Goal: Information Seeking & Learning: Learn about a topic

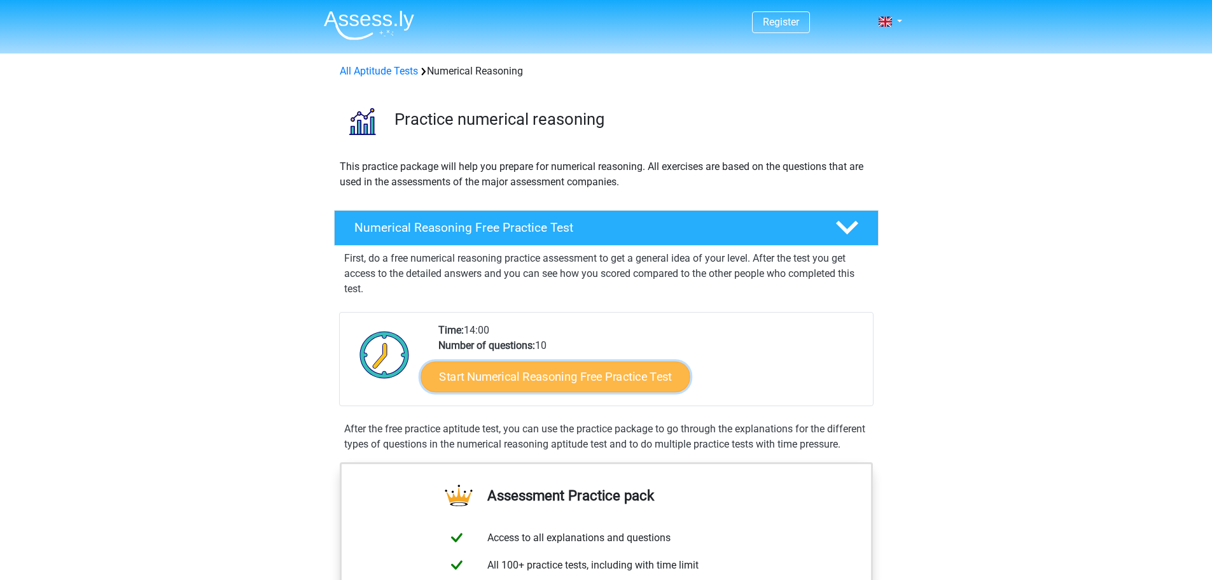
click at [522, 382] on link "Start Numerical Reasoning Free Practice Test" at bounding box center [555, 376] width 269 height 31
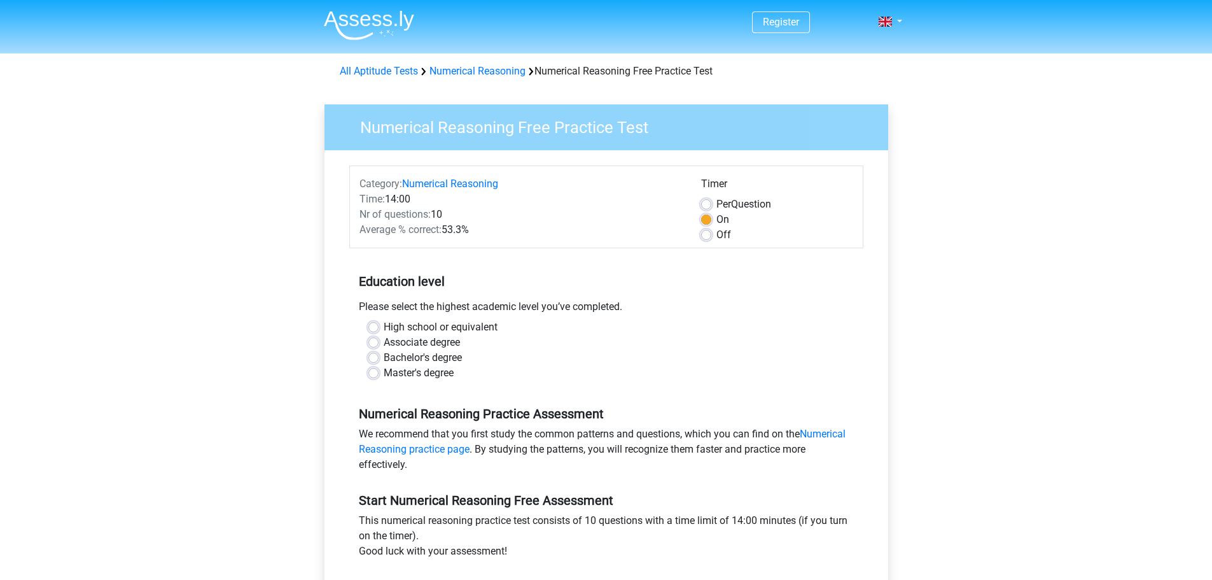
scroll to position [127, 0]
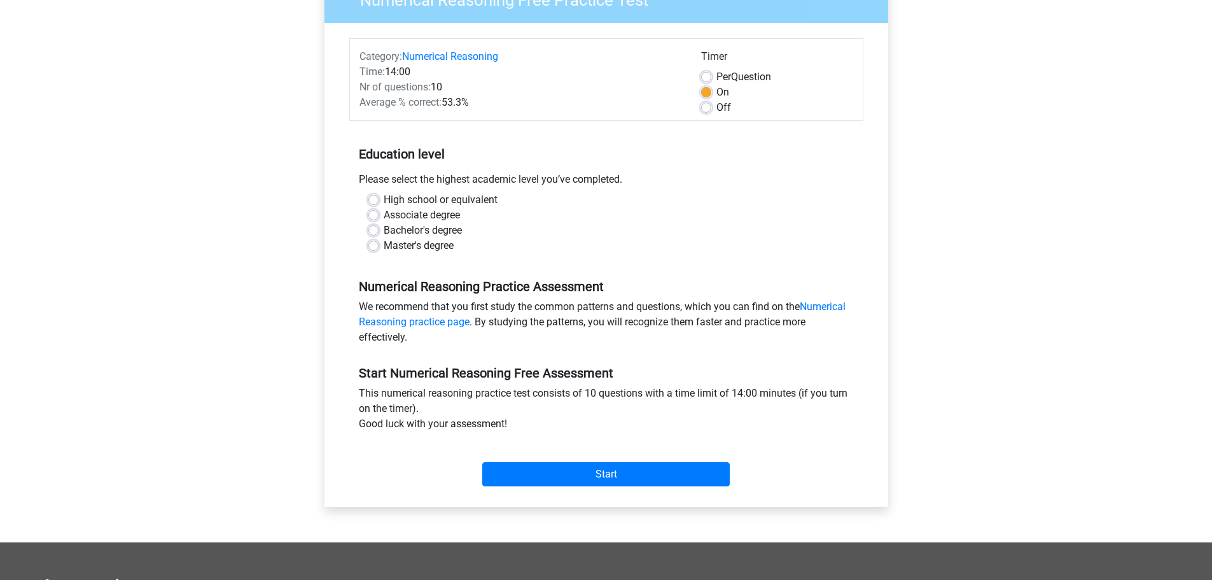
click at [384, 199] on label "High school or equivalent" at bounding box center [441, 199] width 114 height 15
click at [370, 199] on input "High school or equivalent" at bounding box center [373, 198] width 10 height 13
radio input "true"
click at [513, 463] on input "Start" at bounding box center [606, 474] width 248 height 24
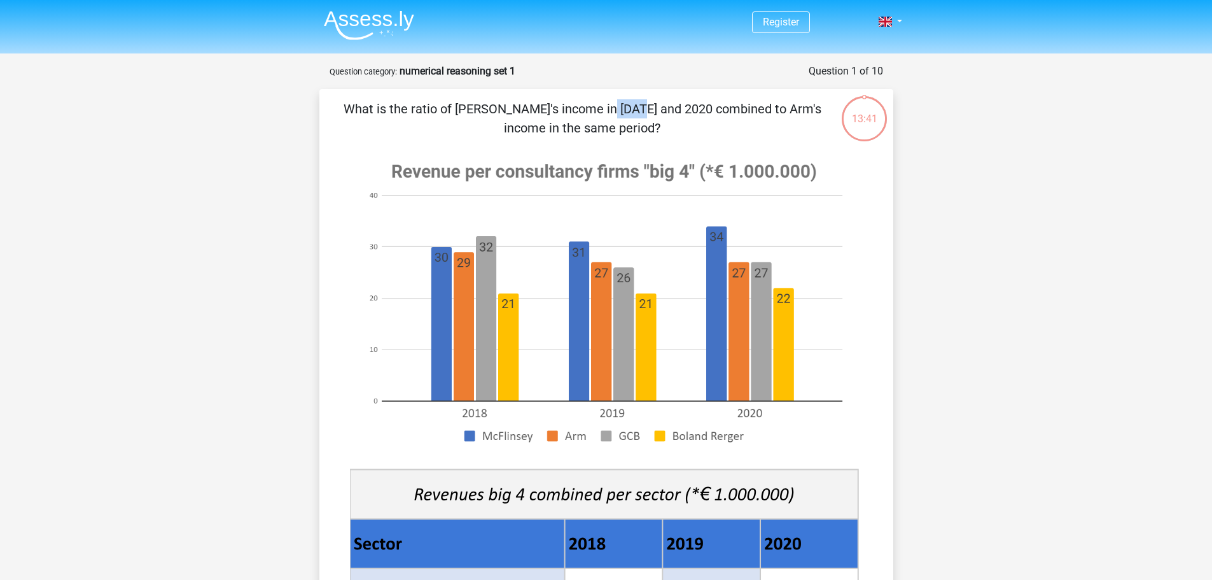
drag, startPoint x: 379, startPoint y: 116, endPoint x: 337, endPoint y: 106, distance: 43.2
click at [335, 108] on div "What is the ratio of McFlinsey's income in 2018 and 2020 combined to Arm's inco…" at bounding box center [607, 504] width 564 height 810
click at [337, 106] on div "What is the ratio of McFlinsey's income in 2018 and 2020 combined to Arm's inco…" at bounding box center [607, 504] width 564 height 810
drag, startPoint x: 434, startPoint y: 257, endPoint x: 504, endPoint y: 269, distance: 71.0
click at [504, 269] on image at bounding box center [604, 303] width 508 height 310
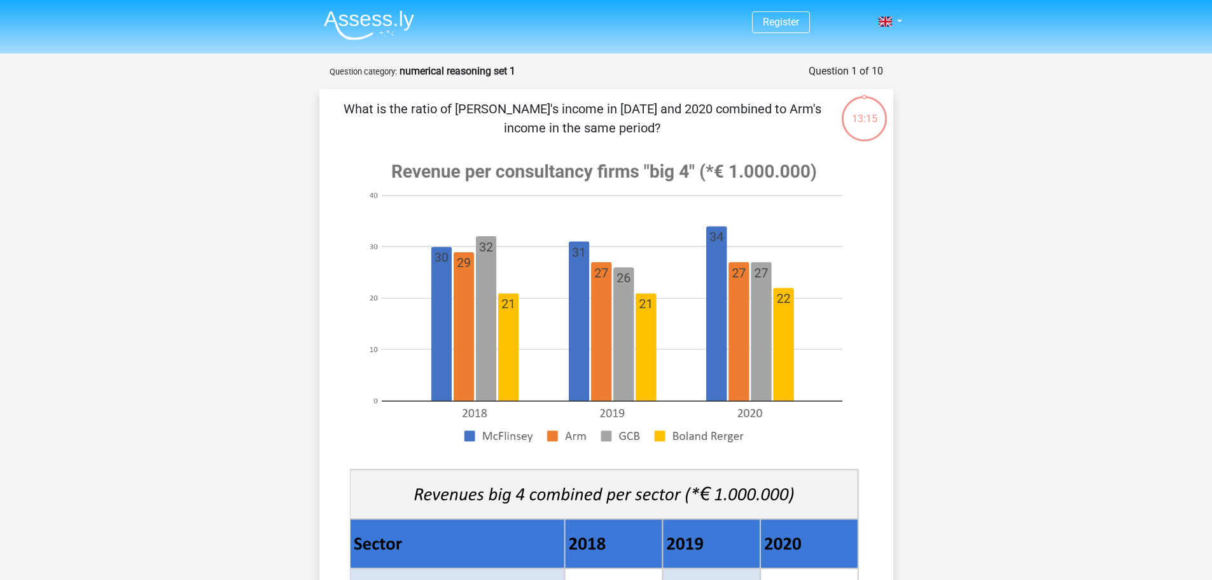
drag, startPoint x: 477, startPoint y: 438, endPoint x: 565, endPoint y: 432, distance: 88.7
click at [564, 432] on image at bounding box center [604, 303] width 508 height 310
drag, startPoint x: 338, startPoint y: 112, endPoint x: 687, endPoint y: 137, distance: 349.7
click at [687, 137] on div "What is the ratio of McFlinsey's income in 2018 and 2020 combined to Arm's inco…" at bounding box center [607, 504] width 564 height 810
click at [687, 137] on p "What is the ratio of McFlinsey's income in 2018 and 2020 combined to Arm's inco…" at bounding box center [583, 118] width 486 height 38
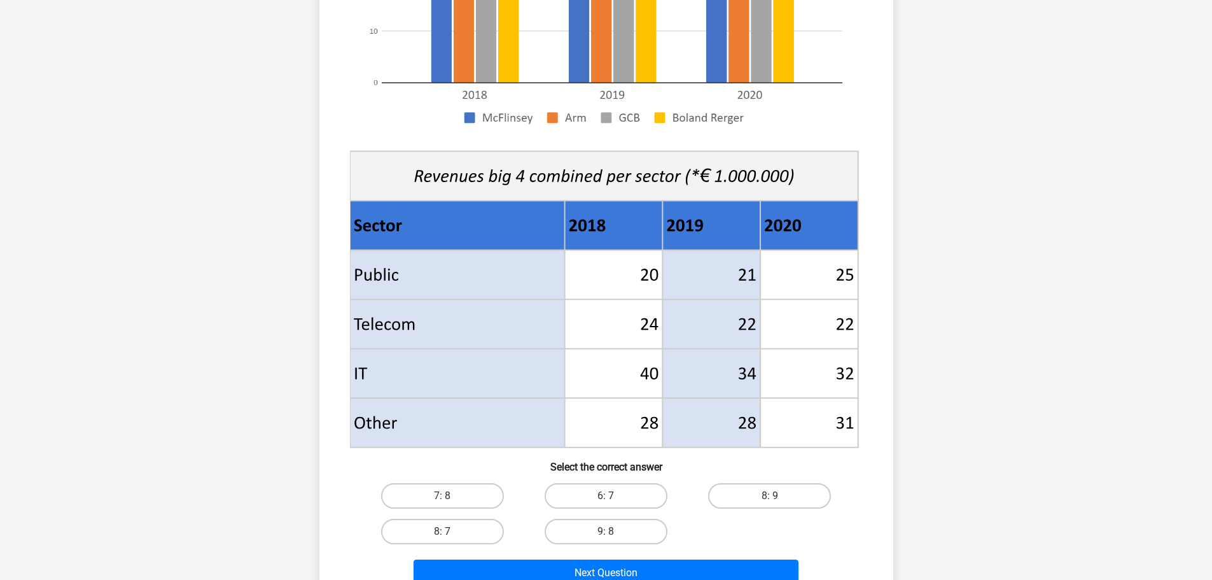
scroll to position [445, 0]
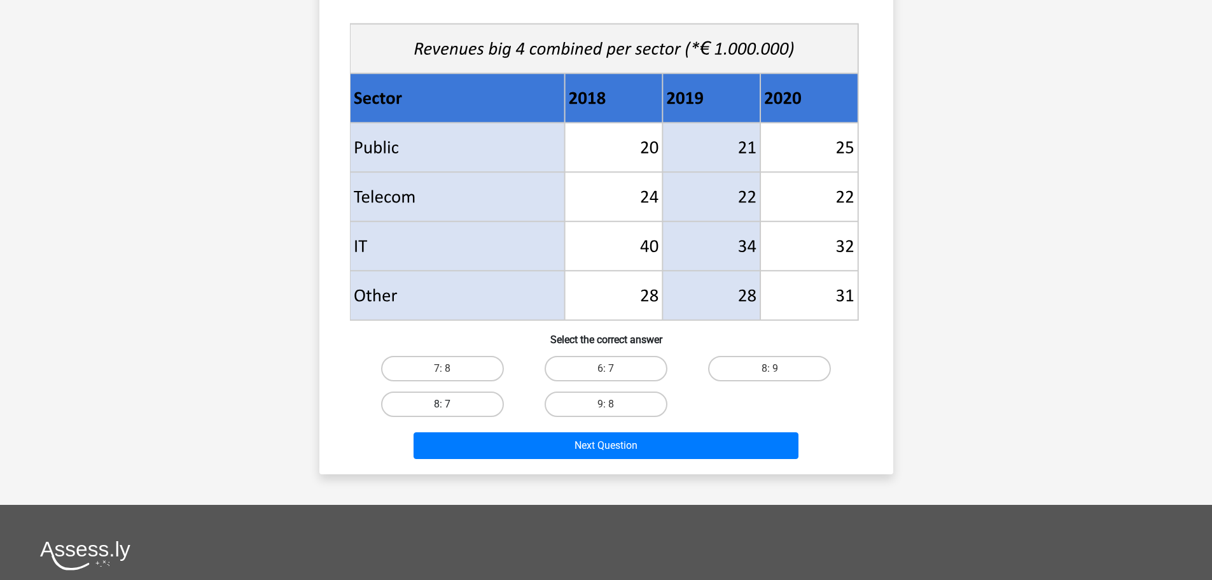
click at [456, 400] on label "8: 7" at bounding box center [442, 403] width 123 height 25
click at [451, 404] on input "8: 7" at bounding box center [446, 408] width 8 height 8
radio input "true"
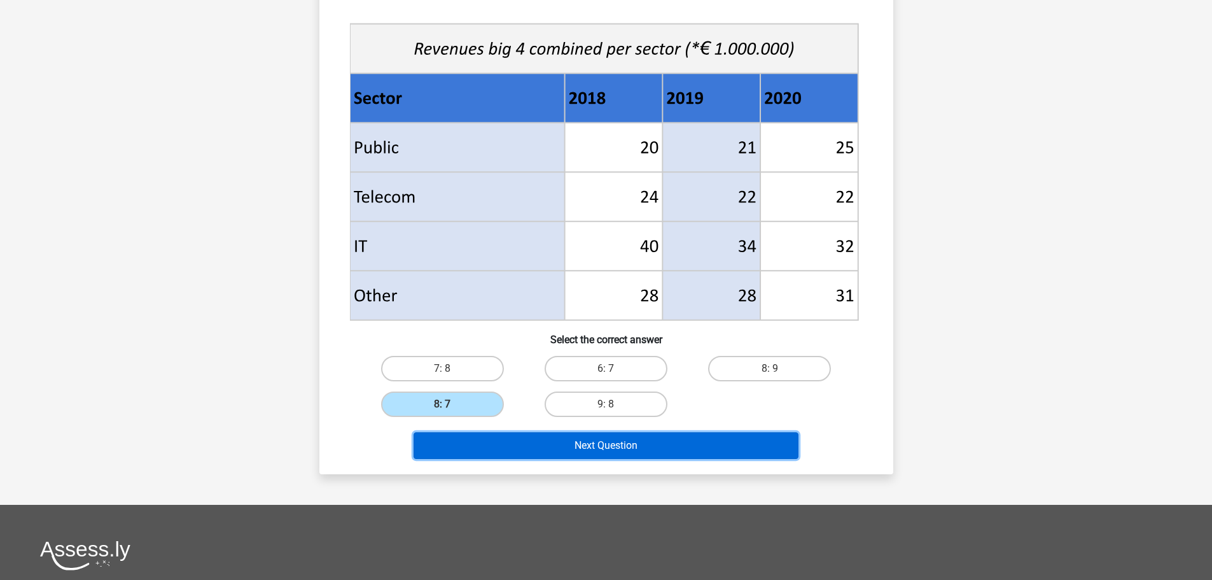
click at [561, 444] on button "Next Question" at bounding box center [606, 445] width 385 height 27
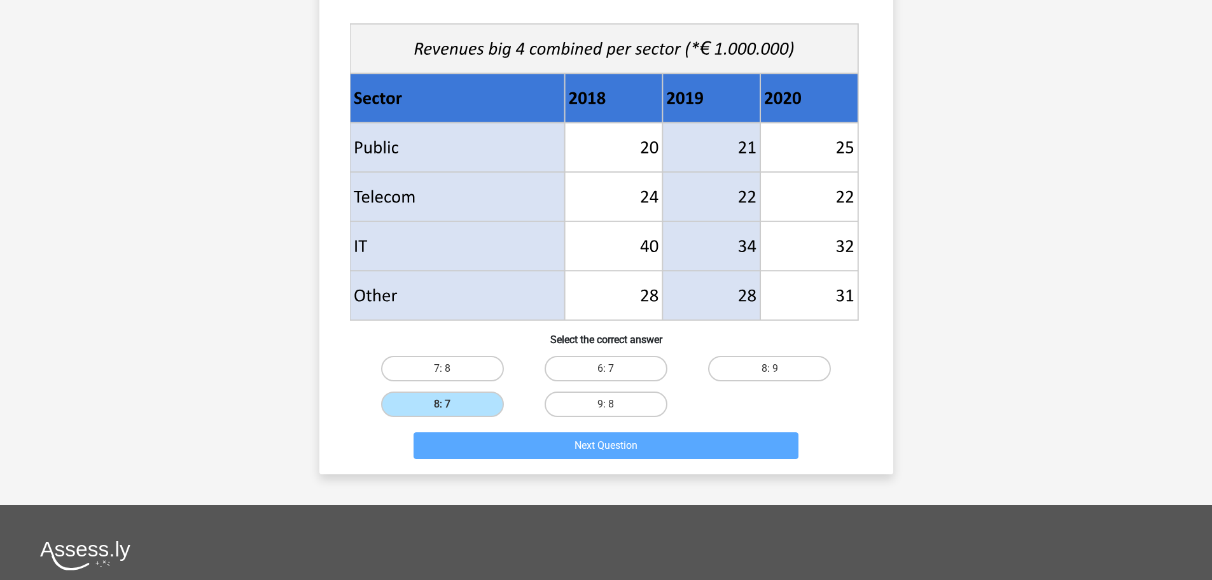
scroll to position [64, 0]
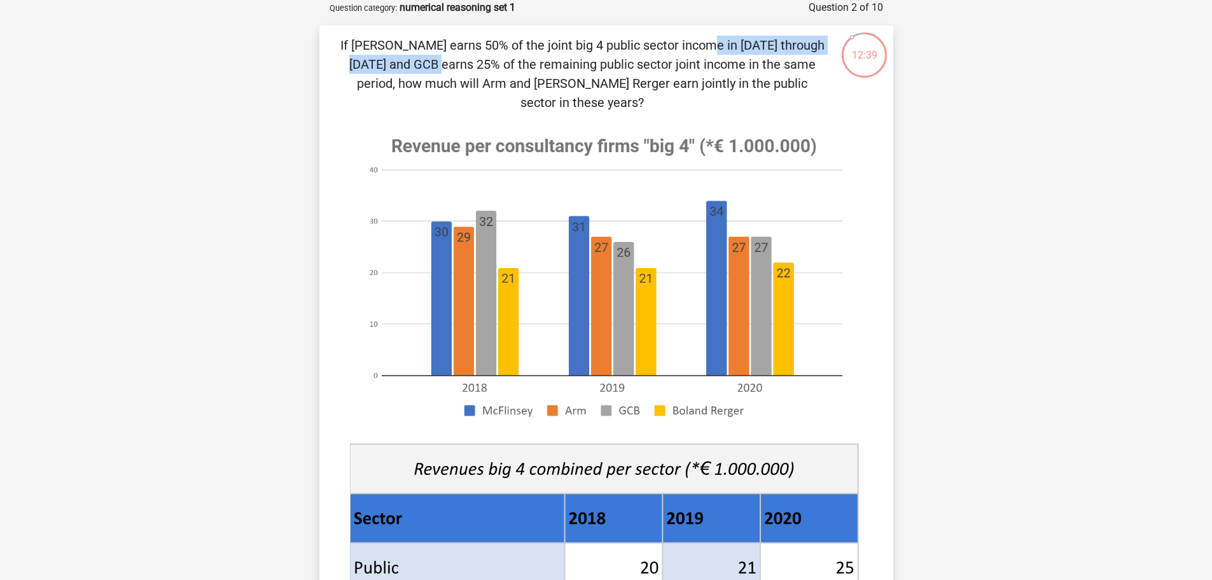
drag, startPoint x: 457, startPoint y: 41, endPoint x: 647, endPoint y: 32, distance: 189.8
click at [643, 33] on div "If McFlinsey earns 50% of the joint big 4 public sector income in 2018 through …" at bounding box center [606, 459] width 574 height 869
click at [647, 32] on div "If McFlinsey earns 50% of the joint big 4 public sector income in 2018 through …" at bounding box center [606, 459] width 574 height 869
click at [653, 39] on p "If McFlinsey earns 50% of the joint big 4 public sector income in 2018 through …" at bounding box center [583, 74] width 486 height 76
drag, startPoint x: 409, startPoint y: 70, endPoint x: 760, endPoint y: 53, distance: 351.0
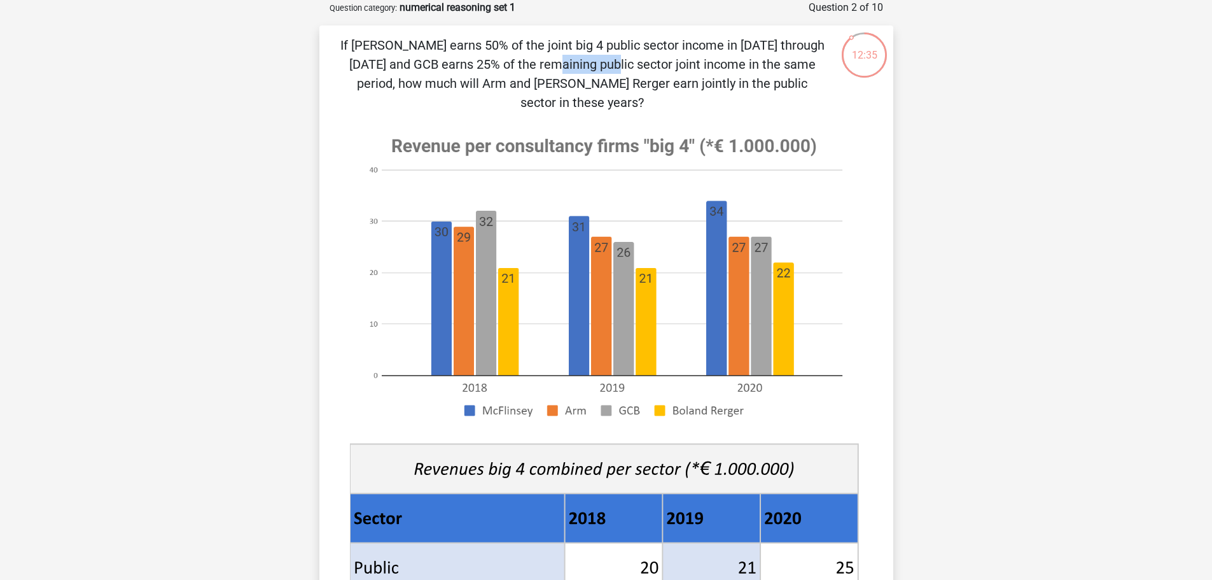
click at [760, 53] on p "If McFlinsey earns 50% of the joint big 4 public sector income in 2018 through …" at bounding box center [583, 74] width 486 height 76
click at [755, 63] on p "If McFlinsey earns 50% of the joint big 4 public sector income in 2018 through …" at bounding box center [583, 74] width 486 height 76
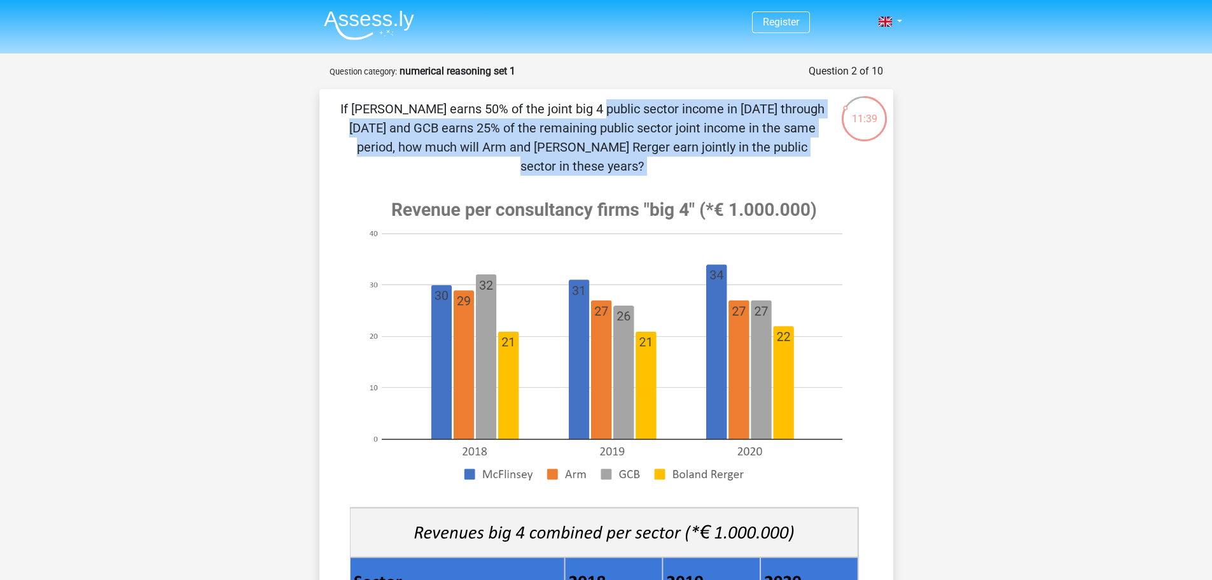
drag, startPoint x: 344, startPoint y: 108, endPoint x: 824, endPoint y: 165, distance: 483.2
click at [824, 165] on div "If McFlinsey earns 50% of the joint big 4 public sector income in 2018 through …" at bounding box center [607, 523] width 564 height 848
click at [825, 165] on div "If McFlinsey earns 50% of the joint big 4 public sector income in 2018 through …" at bounding box center [607, 523] width 564 height 848
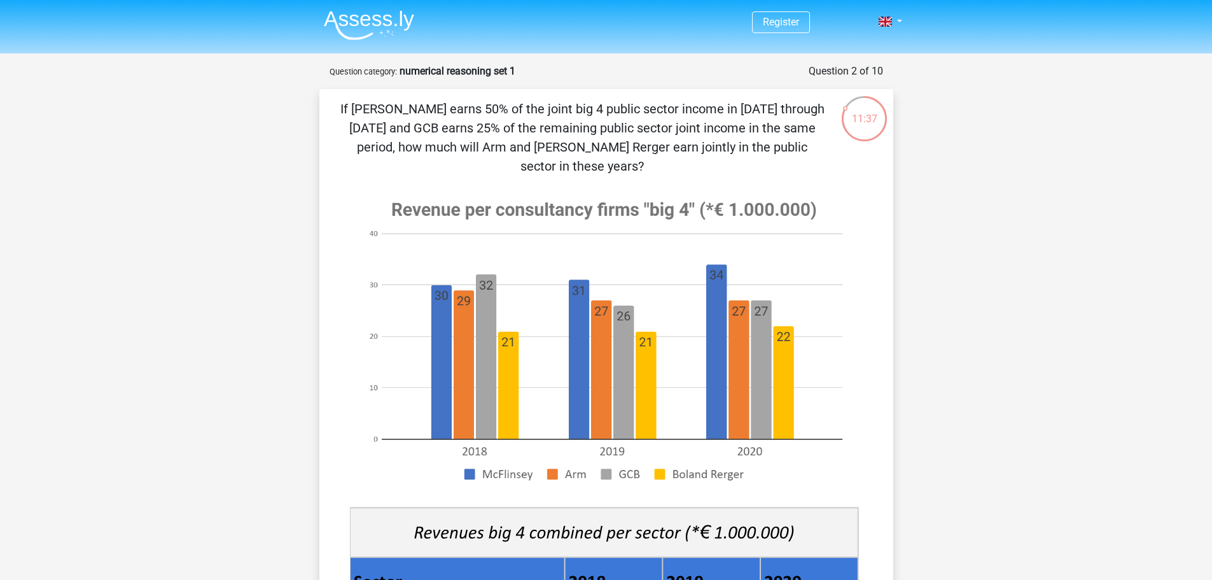
drag, startPoint x: 784, startPoint y: 142, endPoint x: 824, endPoint y: 152, distance: 41.4
click at [823, 151] on div "If McFlinsey earns 50% of the joint big 4 public sector income in 2018 through …" at bounding box center [607, 523] width 564 height 848
click at [824, 152] on p "If McFlinsey earns 50% of the joint big 4 public sector income in 2018 through …" at bounding box center [583, 137] width 486 height 76
drag, startPoint x: 429, startPoint y: 270, endPoint x: 604, endPoint y: 277, distance: 175.2
click at [601, 277] on image at bounding box center [604, 341] width 508 height 310
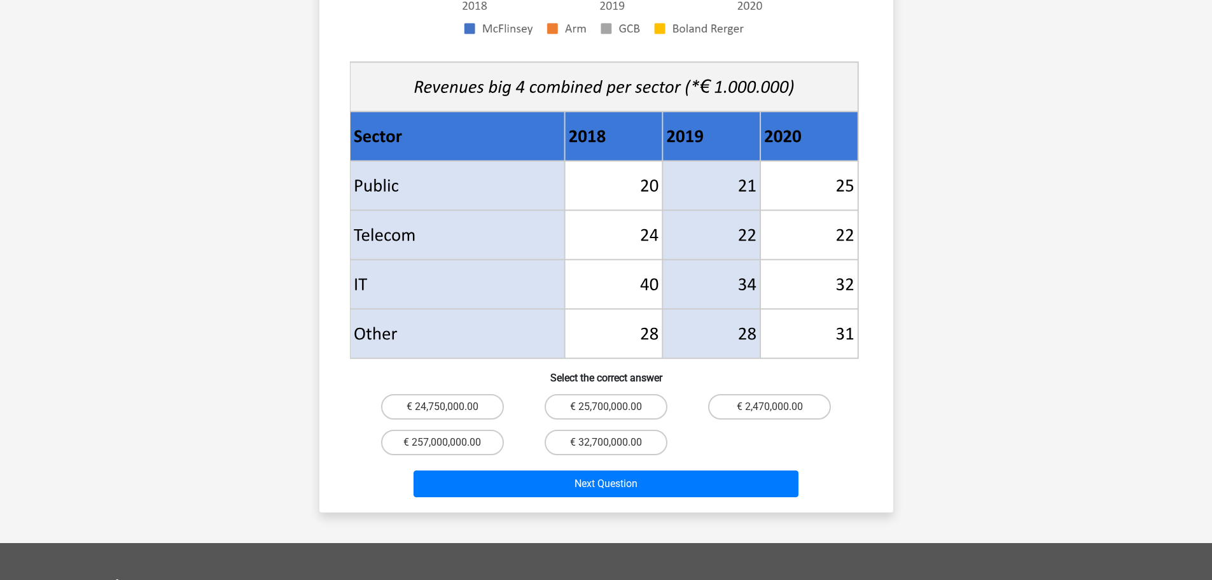
scroll to position [509, 0]
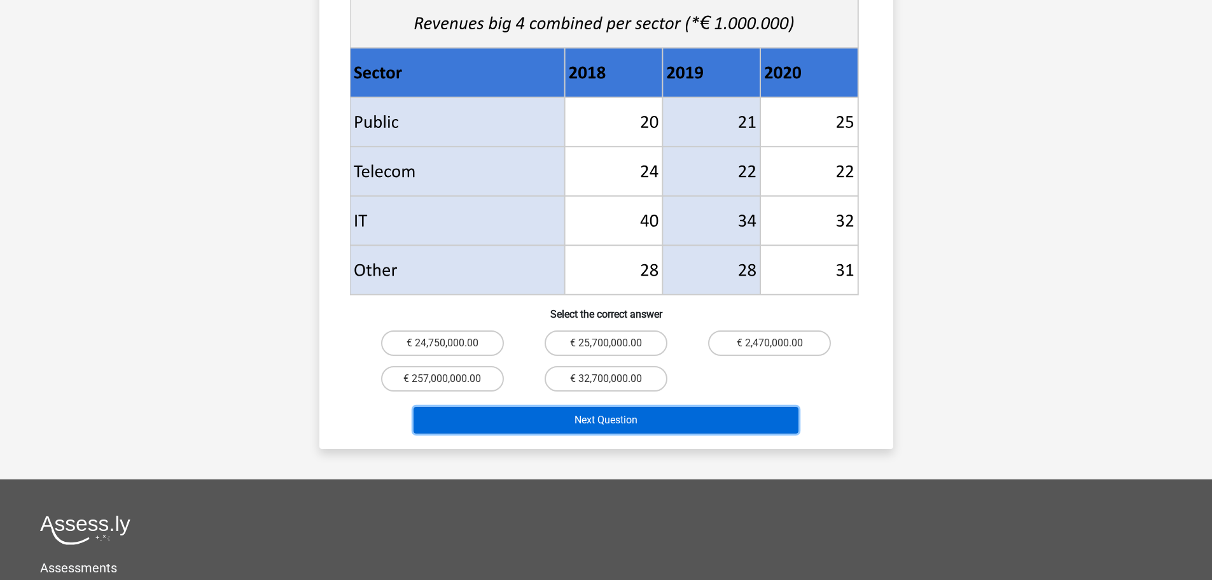
click at [554, 407] on button "Next Question" at bounding box center [606, 420] width 385 height 27
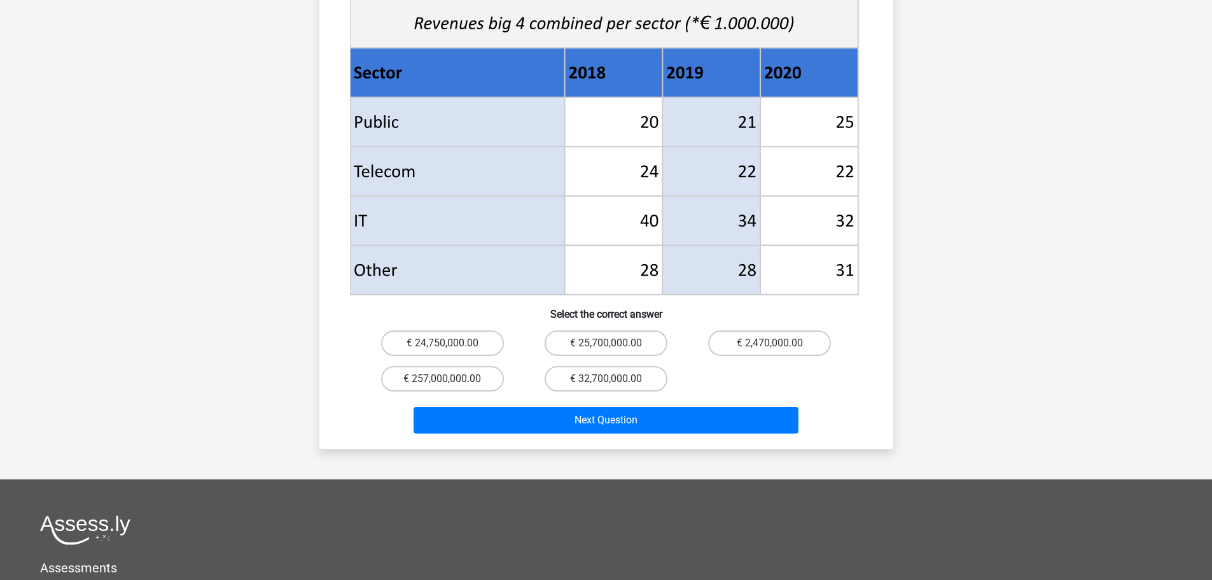
click at [283, 275] on div "Register Nederlands English" at bounding box center [606, 153] width 1212 height 1324
drag, startPoint x: 458, startPoint y: 329, endPoint x: 471, endPoint y: 332, distance: 13.6
click at [458, 330] on label "€ 24,750,000.00" at bounding box center [442, 342] width 123 height 25
click at [451, 343] on input "€ 24,750,000.00" at bounding box center [446, 347] width 8 height 8
radio input "true"
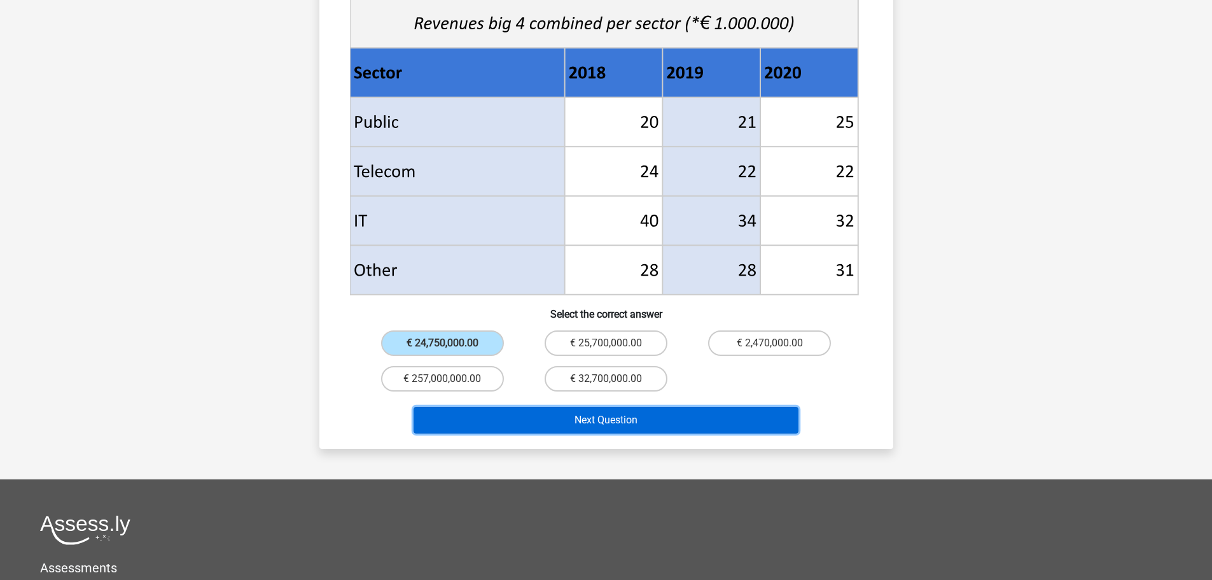
click at [612, 407] on button "Next Question" at bounding box center [606, 420] width 385 height 27
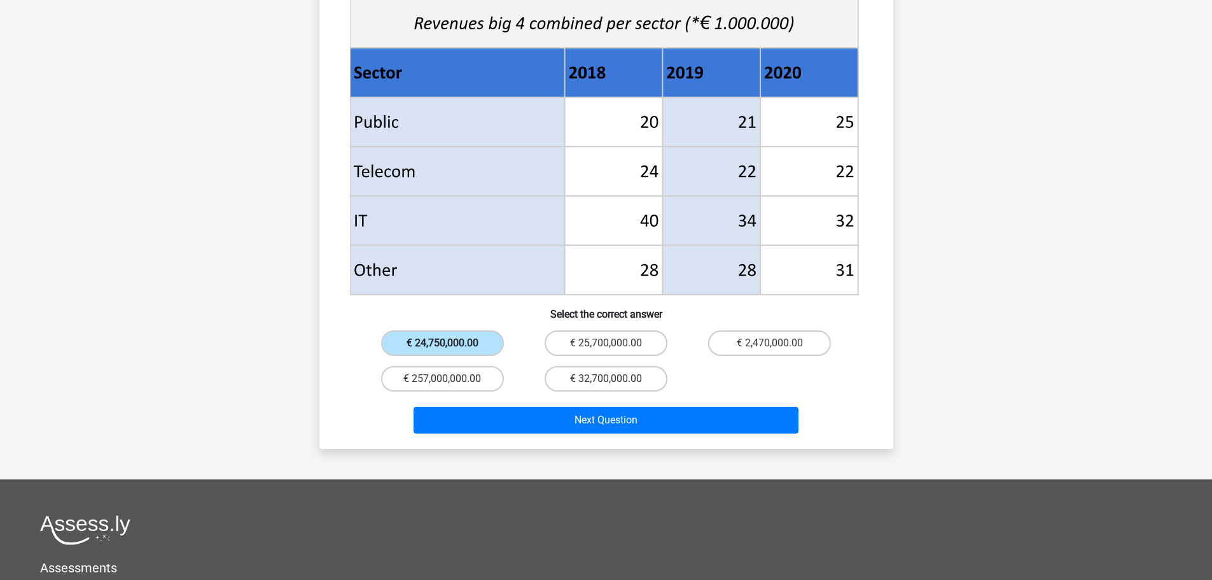
click at [472, 325] on div "€ 24,750,000.00" at bounding box center [443, 343] width 164 height 36
click at [472, 330] on label "€ 24,750,000.00" at bounding box center [442, 342] width 123 height 25
click at [451, 343] on input "€ 24,750,000.00" at bounding box center [446, 347] width 8 height 8
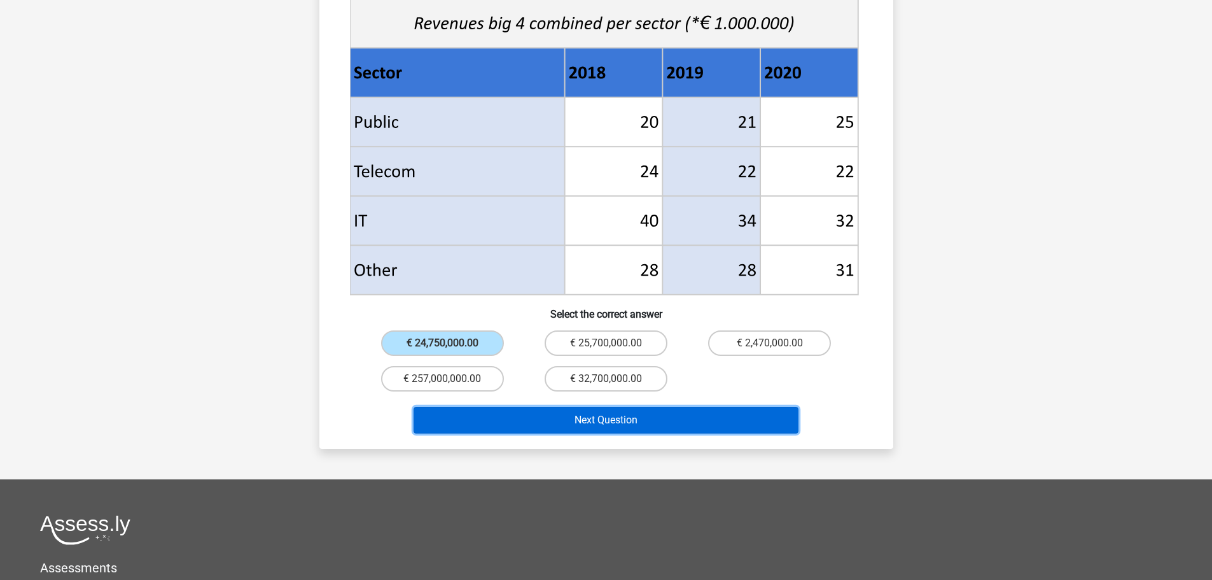
click at [573, 407] on button "Next Question" at bounding box center [606, 420] width 385 height 27
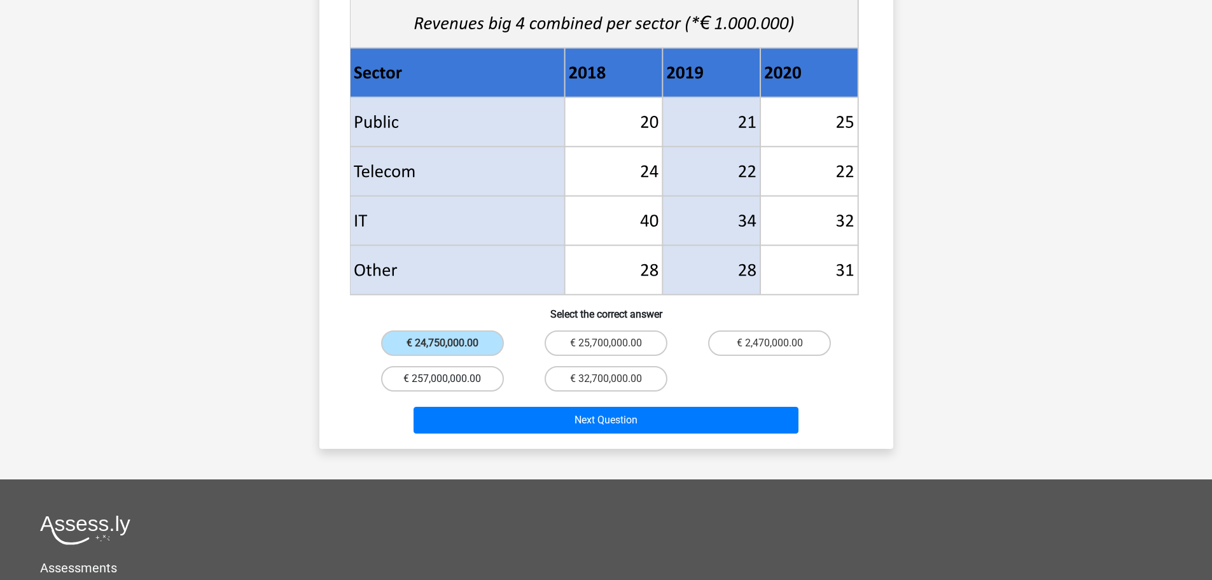
click at [477, 366] on label "€ 257,000,000.00" at bounding box center [442, 378] width 123 height 25
click at [451, 379] on input "€ 257,000,000.00" at bounding box center [446, 383] width 8 height 8
radio input "true"
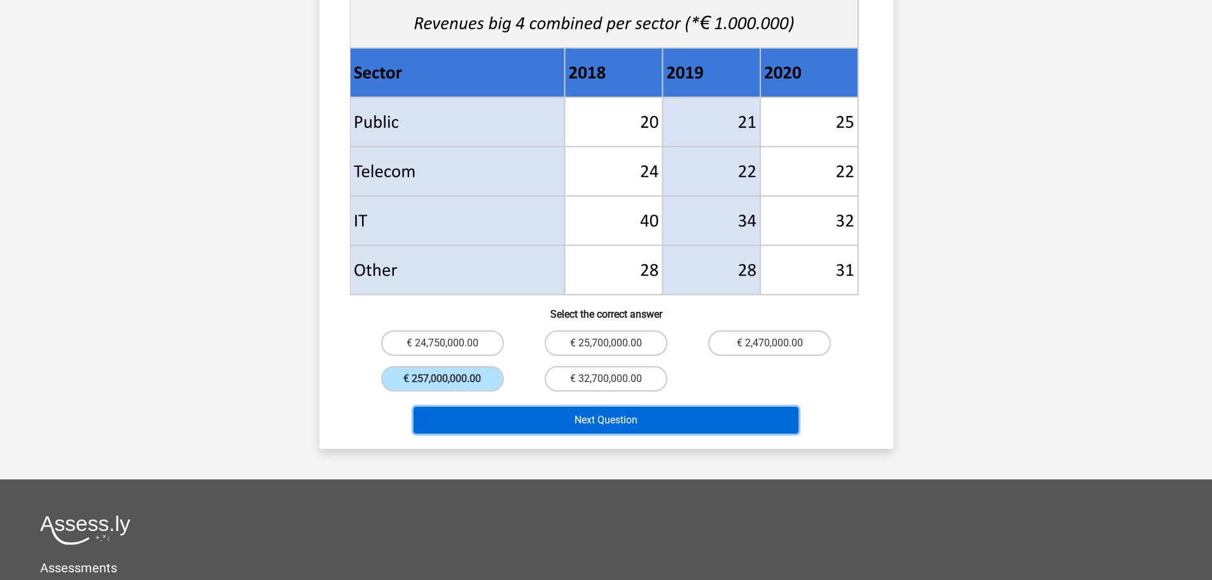
click at [624, 407] on button "Next Question" at bounding box center [606, 420] width 385 height 27
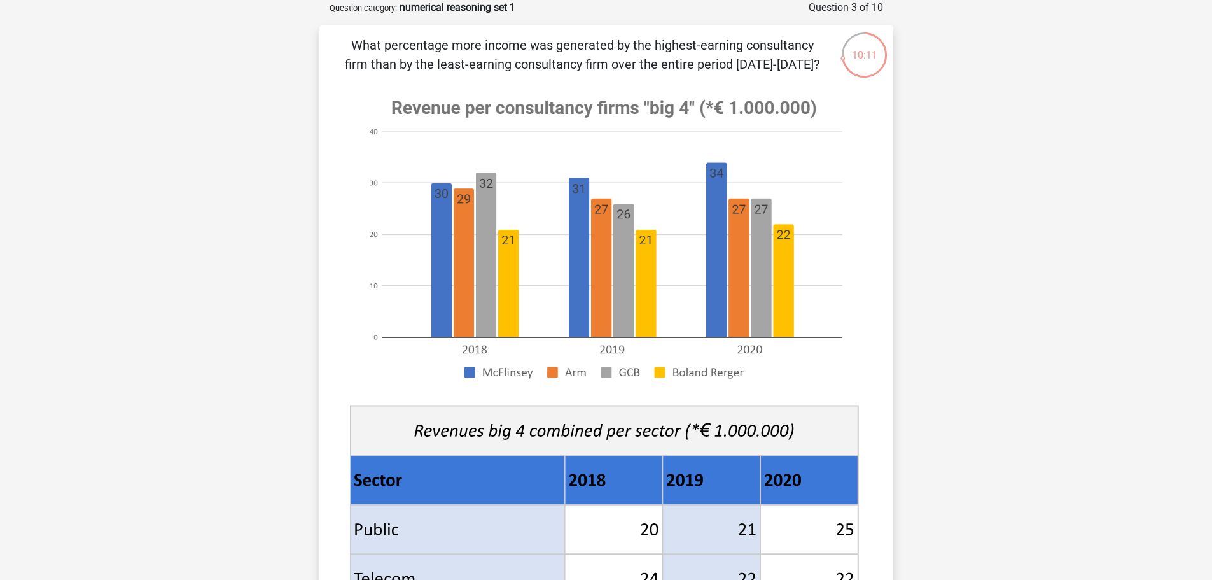
scroll to position [0, 0]
